Goal: Download file/media

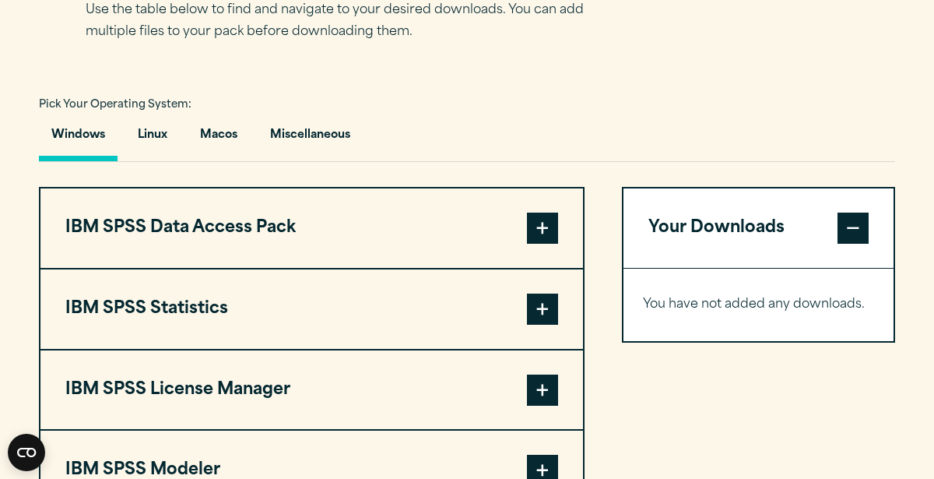
click at [542, 307] on span at bounding box center [542, 309] width 31 height 31
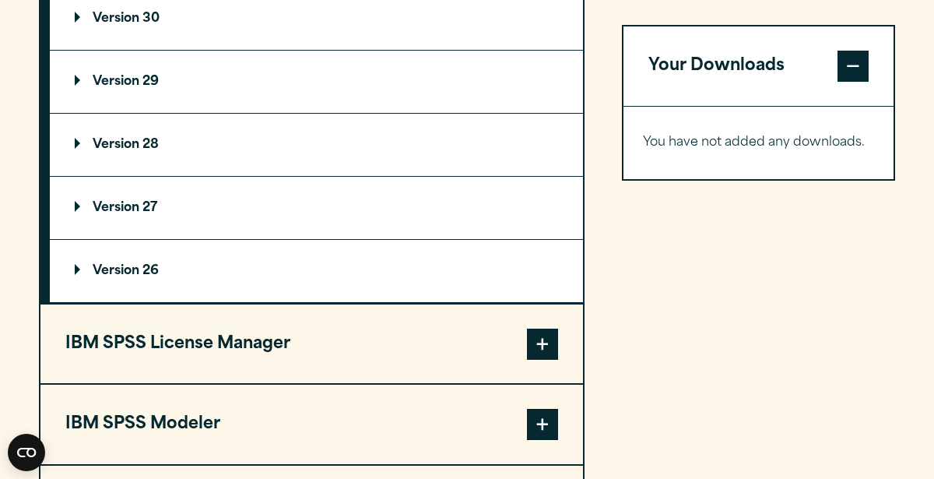
scroll to position [1573, 0]
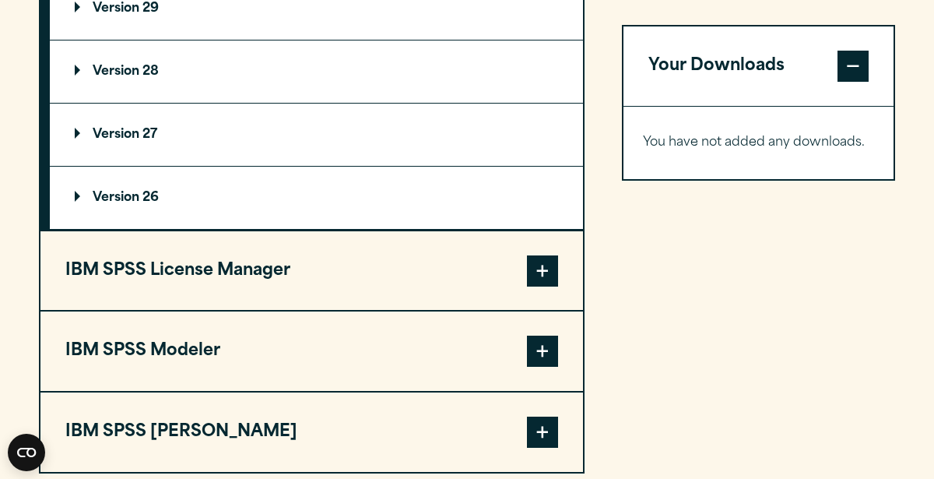
click at [102, 192] on p "Version 26" at bounding box center [117, 198] width 84 height 12
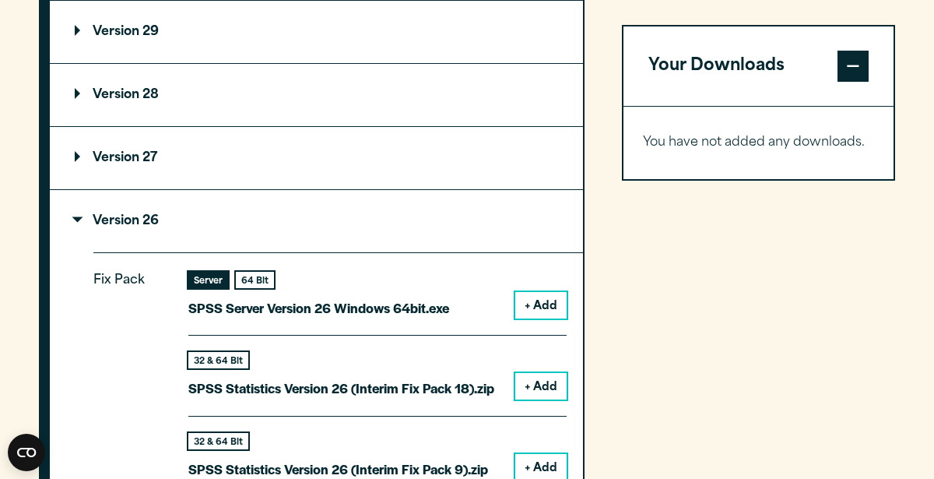
scroll to position [1541, 0]
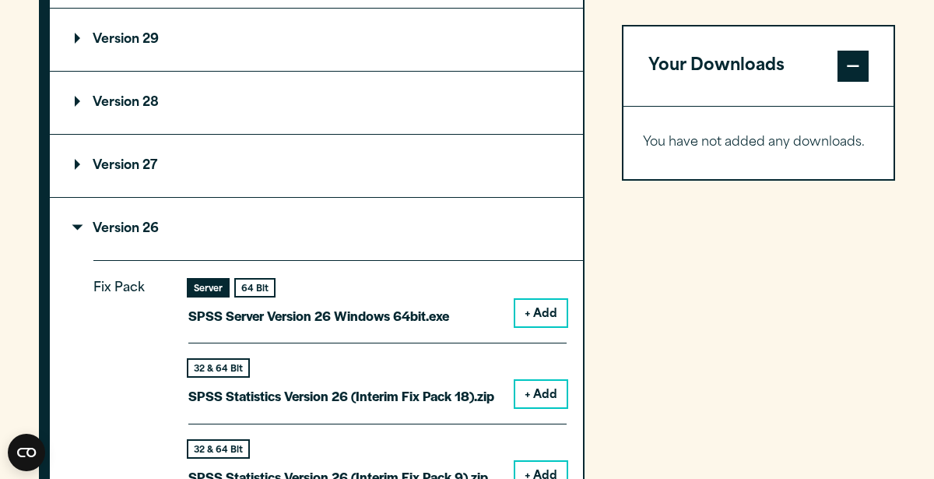
click at [118, 227] on p "Version 26" at bounding box center [117, 229] width 84 height 12
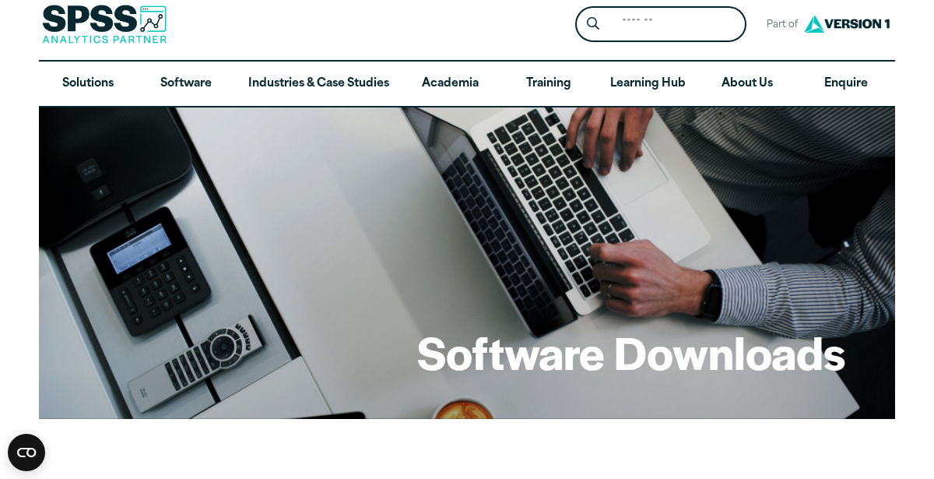
scroll to position [0, 0]
